Goal: Communication & Community: Ask a question

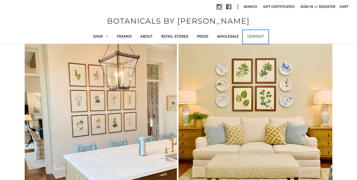
click at [257, 31] on link "Contact" at bounding box center [255, 36] width 25 height 13
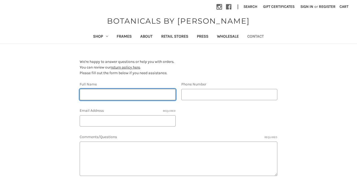
click at [144, 98] on input "Full Name" at bounding box center [128, 94] width 96 height 11
type input "[PERSON_NAME]"
type input "6789380134"
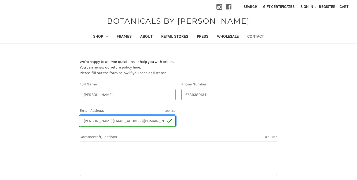
click at [141, 123] on input "michelle@homegrownartco.com" at bounding box center [128, 120] width 96 height 11
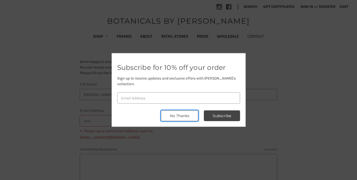
click at [171, 115] on button "No Thanks" at bounding box center [179, 115] width 37 height 11
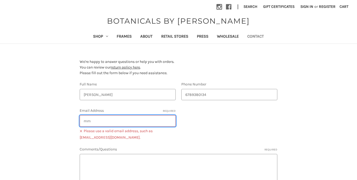
click at [141, 123] on input "mm" at bounding box center [128, 120] width 96 height 11
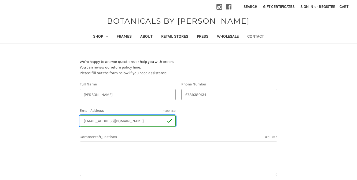
type input "mmwestmo@gmail.com"
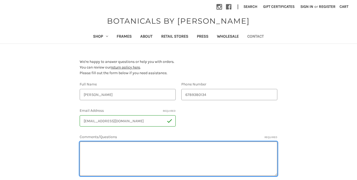
click at [127, 155] on textarea "Comments/Questions Required" at bounding box center [179, 158] width 198 height 34
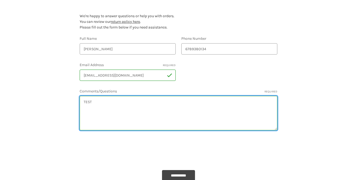
scroll to position [48, 0]
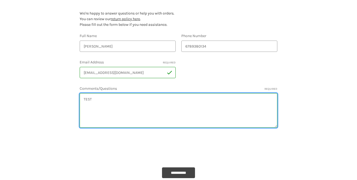
type textarea "TEST"
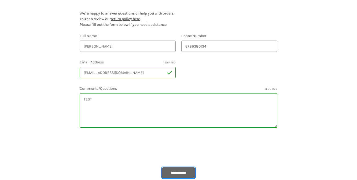
click at [177, 173] on input "**********" at bounding box center [178, 172] width 33 height 11
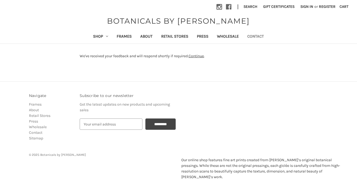
click at [203, 58] on div "We've received your feedback and will respond shortly if required. Continue ." at bounding box center [179, 56] width 198 height 6
click at [198, 56] on link "Continue" at bounding box center [196, 56] width 15 height 5
